Goal: Information Seeking & Learning: Find specific fact

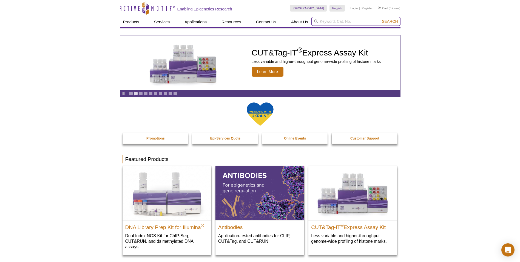
click at [325, 22] on input "search" at bounding box center [355, 21] width 89 height 9
paste input "Recombinant c-Myc/MAX complex (20 ug)"
type input "Recombinant c-Myc/MAX complex (20 ug)"
click at [380, 19] on button "Search" at bounding box center [389, 21] width 19 height 5
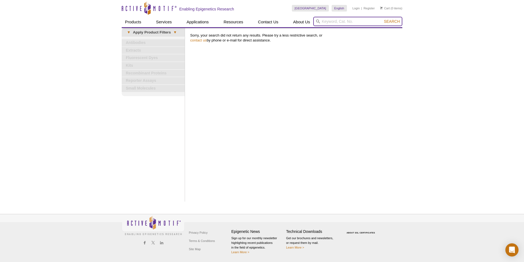
click at [328, 21] on input "search" at bounding box center [357, 21] width 89 height 9
paste input "Recombinant c-Myc/MAX complex (20 ug)"
drag, startPoint x: 370, startPoint y: 20, endPoint x: 388, endPoint y: 22, distance: 18.0
click at [388, 22] on form "Recombinant c-Myc/MAX complex (20 ug) Search" at bounding box center [357, 21] width 89 height 9
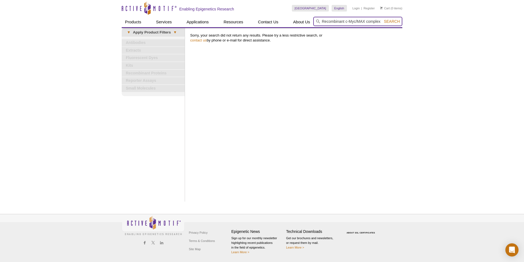
scroll to position [0, 0]
click at [357, 24] on input "Recombinant c-Myc" at bounding box center [357, 21] width 89 height 9
type input "Recombinant c-Myc"
click at [382, 19] on button "Search" at bounding box center [391, 21] width 19 height 5
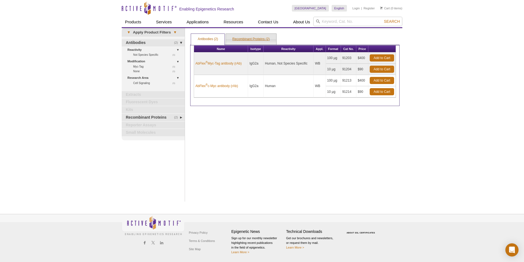
click at [252, 40] on link "Recombinant Proteins (2)" at bounding box center [251, 39] width 50 height 11
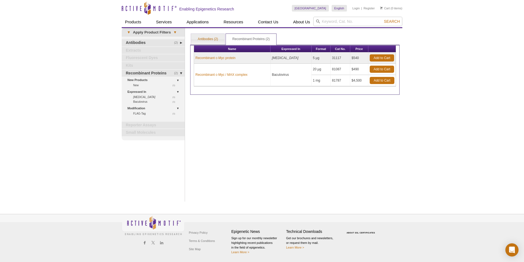
click at [335, 69] on td "81087" at bounding box center [340, 69] width 19 height 11
copy td "81087"
